Goal: Check status: Check status

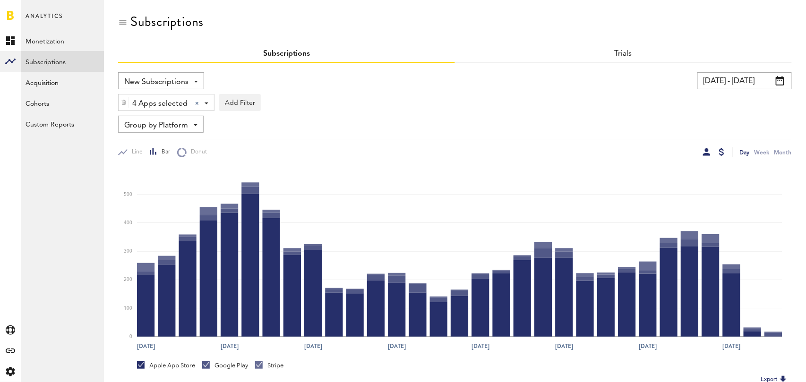
click at [720, 152] on div at bounding box center [721, 152] width 5 height 8
